Goal: Navigation & Orientation: Go to known website

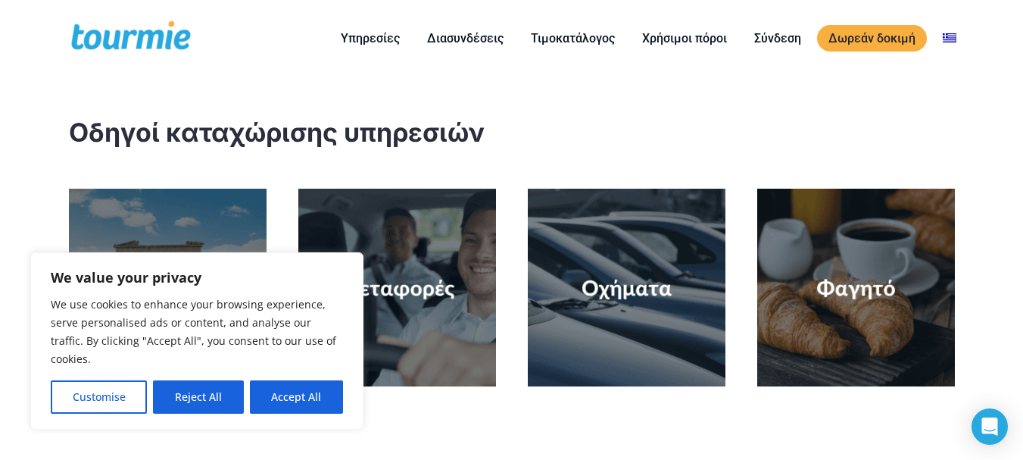
drag, startPoint x: 295, startPoint y: 389, endPoint x: 473, endPoint y: 122, distance: 321.2
click at [295, 389] on button "Accept All" at bounding box center [296, 396] width 93 height 33
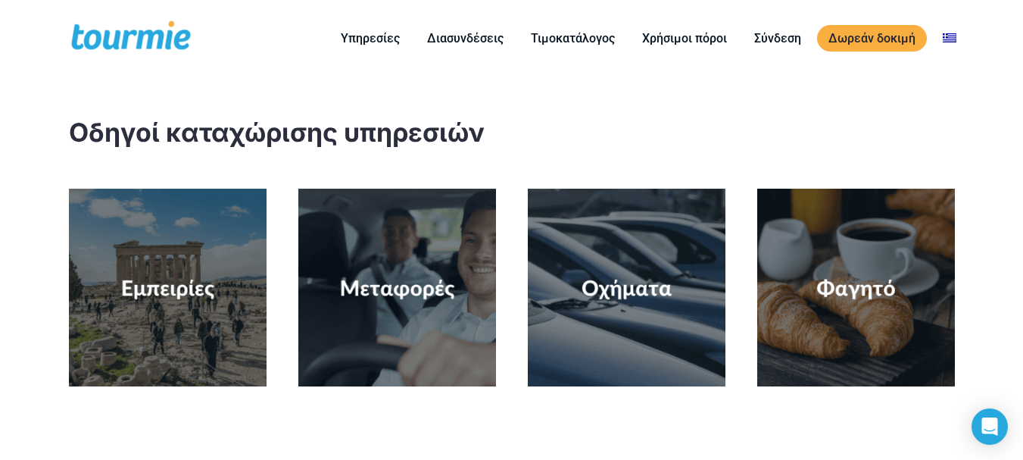
checkbox input "true"
click at [777, 33] on link "Σύνδεση" at bounding box center [778, 38] width 70 height 19
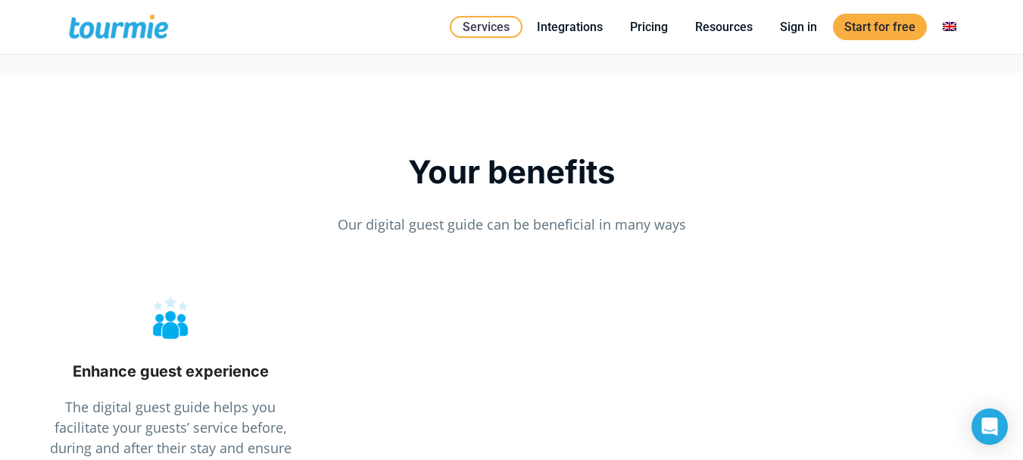
scroll to position [1849, 0]
